Goal: Task Accomplishment & Management: Manage account settings

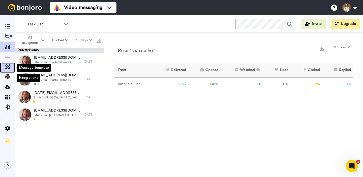
click at [8, 67] on icon at bounding box center [7, 66] width 5 height 5
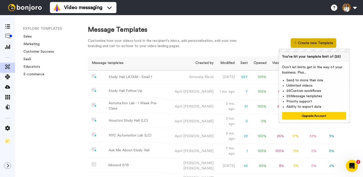
click at [317, 45] on button "Create new Template" at bounding box center [313, 43] width 46 height 10
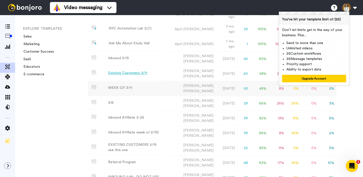
scroll to position [130, 0]
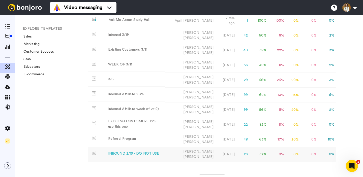
click at [147, 151] on div "INBOUND 2/19 - DO NOT USE" at bounding box center [133, 153] width 51 height 5
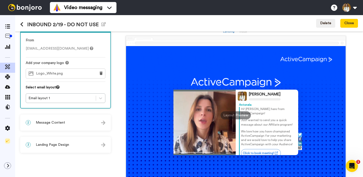
scroll to position [49, 0]
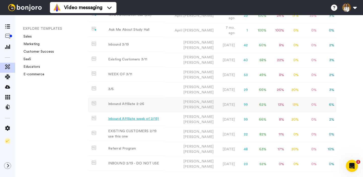
scroll to position [114, 0]
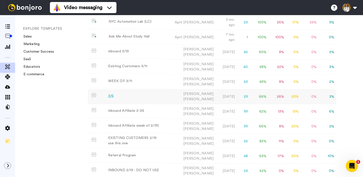
click at [113, 93] on div "3/6" at bounding box center [111, 95] width 6 height 5
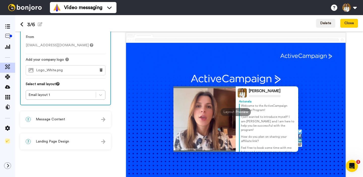
scroll to position [22, 0]
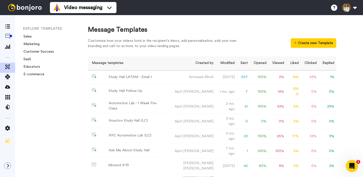
click at [262, 44] on div "Customise how your videos look in the recipient's inbox, add personalisation, a…" at bounding box center [212, 44] width 248 height 13
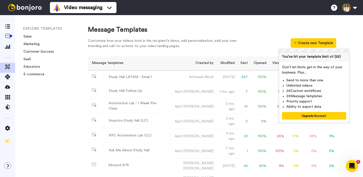
click at [271, 44] on div "Customise how your videos look in the recipient's inbox, add personalisation, a…" at bounding box center [212, 44] width 248 height 13
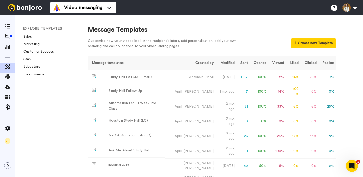
click at [261, 43] on div "Customise how your videos look in the recipient's inbox, add personalisation, a…" at bounding box center [212, 44] width 248 height 13
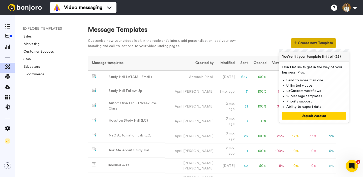
click at [303, 45] on button "Create new Template" at bounding box center [313, 43] width 46 height 10
drag, startPoint x: 259, startPoint y: 42, endPoint x: 257, endPoint y: 40, distance: 3.2
click at [259, 42] on div "Customise how your videos look in the recipient's inbox, add personalisation, a…" at bounding box center [212, 44] width 248 height 13
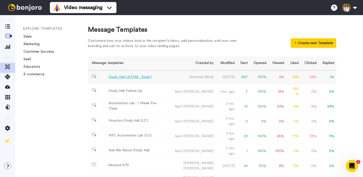
click at [296, 79] on td "14 %" at bounding box center [293, 77] width 15 height 14
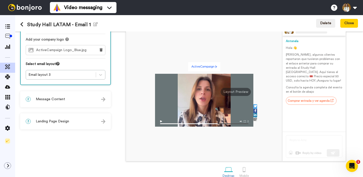
scroll to position [49, 0]
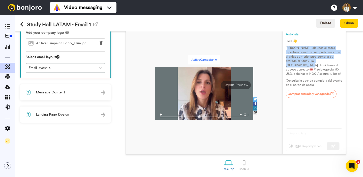
drag, startPoint x: 287, startPoint y: 49, endPoint x: 319, endPoint y: 62, distance: 34.1
click at [319, 62] on p "Ayer, algunos clientes reportaron que tuvieron problemas con el enlace anterior…" at bounding box center [314, 61] width 56 height 30
